Goal: Information Seeking & Learning: Learn about a topic

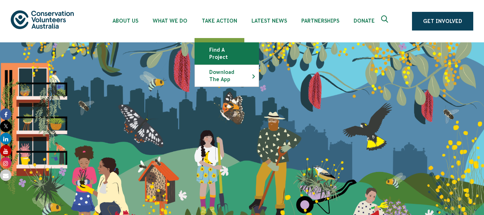
click at [222, 51] on link "Find a project" at bounding box center [227, 54] width 64 height 22
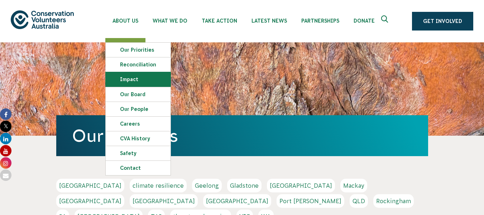
click at [129, 77] on link "Impact" at bounding box center [138, 79] width 65 height 14
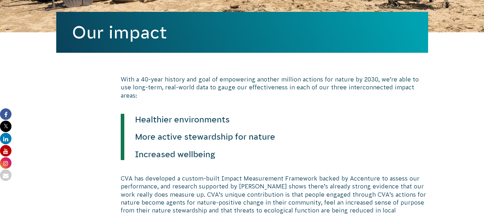
scroll to position [187, 0]
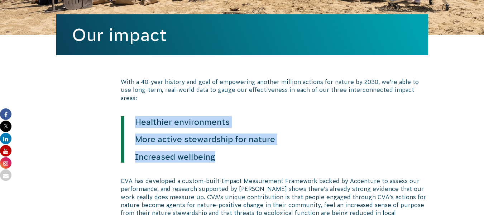
drag, startPoint x: 135, startPoint y: 112, endPoint x: 222, endPoint y: 153, distance: 95.4
click at [222, 153] on blockquote "Healthier environments More active stewardship for nature Increased wellbeing" at bounding box center [251, 139] width 261 height 46
copy blockquote "Healthier environments More active stewardship for nature Increased wellbeing"
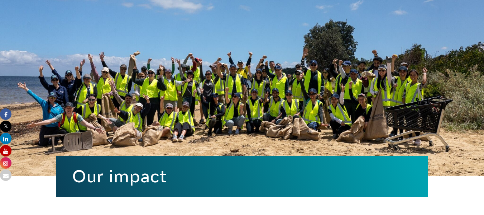
scroll to position [0, 0]
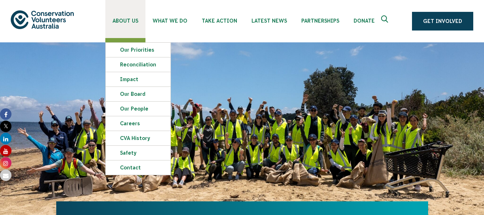
click at [127, 15] on link "About Us" at bounding box center [125, 19] width 40 height 38
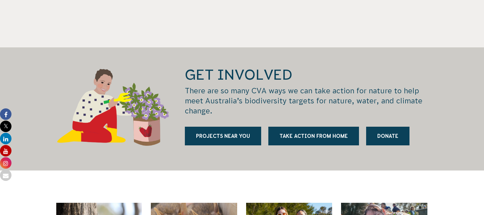
scroll to position [919, 0]
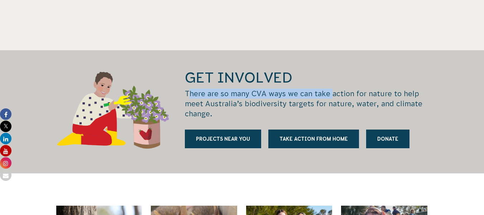
drag, startPoint x: 189, startPoint y: 70, endPoint x: 334, endPoint y: 69, distance: 145.5
click at [334, 89] on p "There are so many CVA ways we can take action for nature to help meet Australia…" at bounding box center [306, 104] width 243 height 30
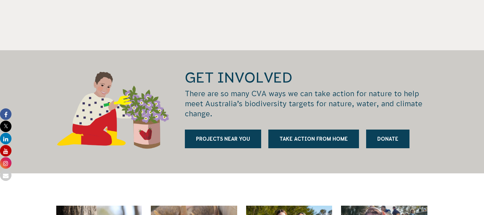
click at [310, 94] on p "There are so many CVA ways we can take action for nature to help meet Australia…" at bounding box center [306, 104] width 243 height 30
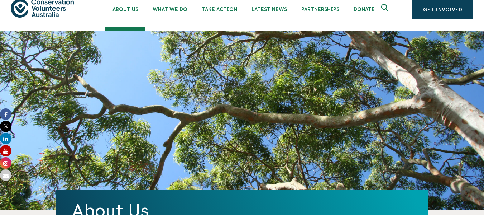
scroll to position [0, 0]
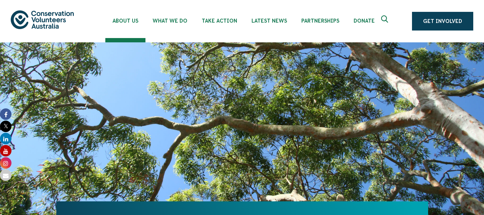
click at [54, 13] on img at bounding box center [42, 19] width 63 height 18
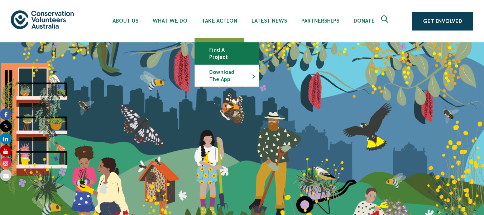
click at [221, 51] on link "Find a project" at bounding box center [227, 54] width 64 height 22
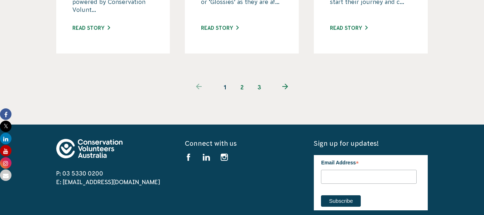
scroll to position [788, 0]
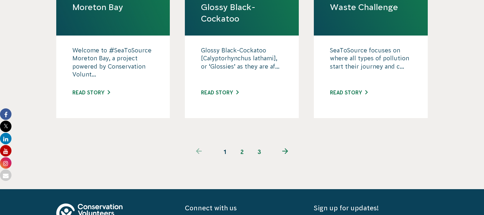
click at [241, 143] on link "2" at bounding box center [242, 151] width 17 height 17
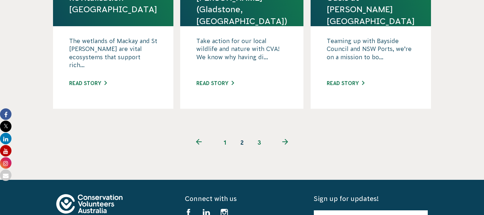
scroll to position [791, 0]
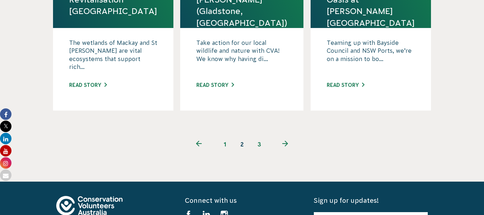
click at [262, 135] on link "3" at bounding box center [259, 143] width 17 height 17
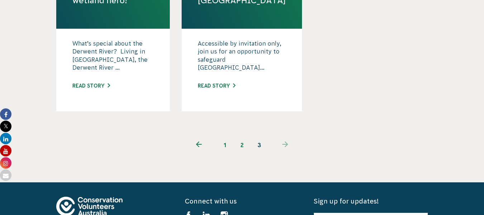
scroll to position [584, 0]
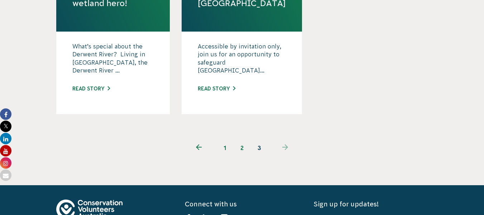
click at [241, 139] on link "2" at bounding box center [242, 147] width 17 height 17
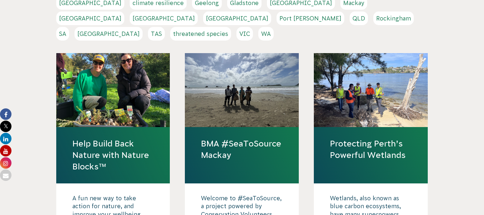
scroll to position [183, 0]
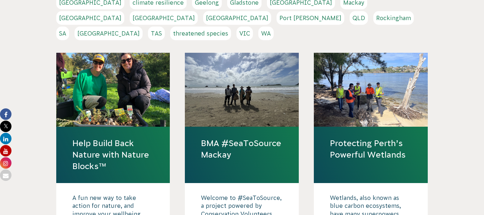
click at [353, 85] on div at bounding box center [371, 90] width 114 height 74
click at [348, 138] on link "Protecting Perth’s Powerful Wetlands" at bounding box center [371, 148] width 82 height 23
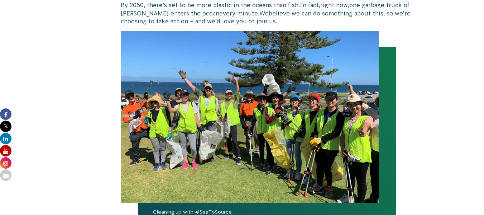
scroll to position [421, 0]
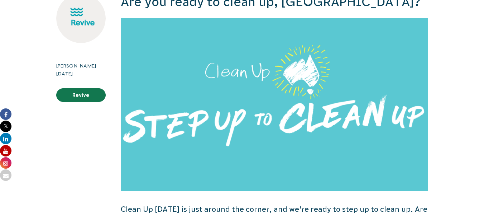
scroll to position [0, 0]
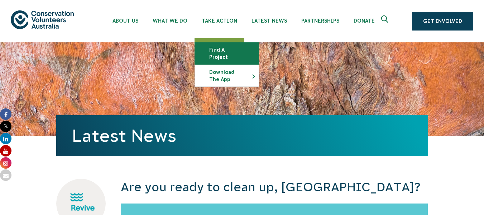
click at [222, 47] on link "Find a project" at bounding box center [227, 54] width 64 height 22
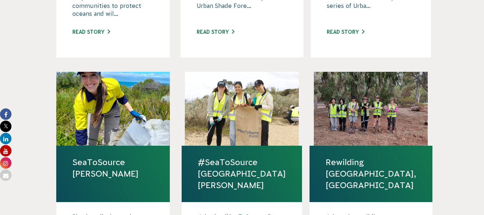
scroll to position [392, 0]
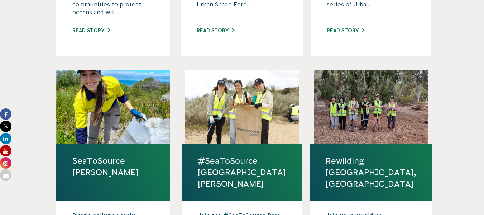
click at [110, 155] on link "SeaToSource Peel-Harvey" at bounding box center [113, 166] width 82 height 23
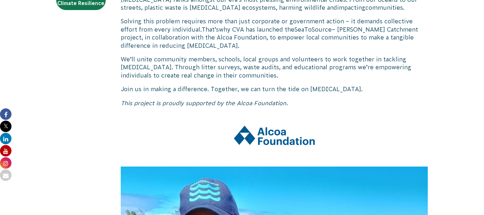
scroll to position [251, 0]
